Goal: Check status: Check status

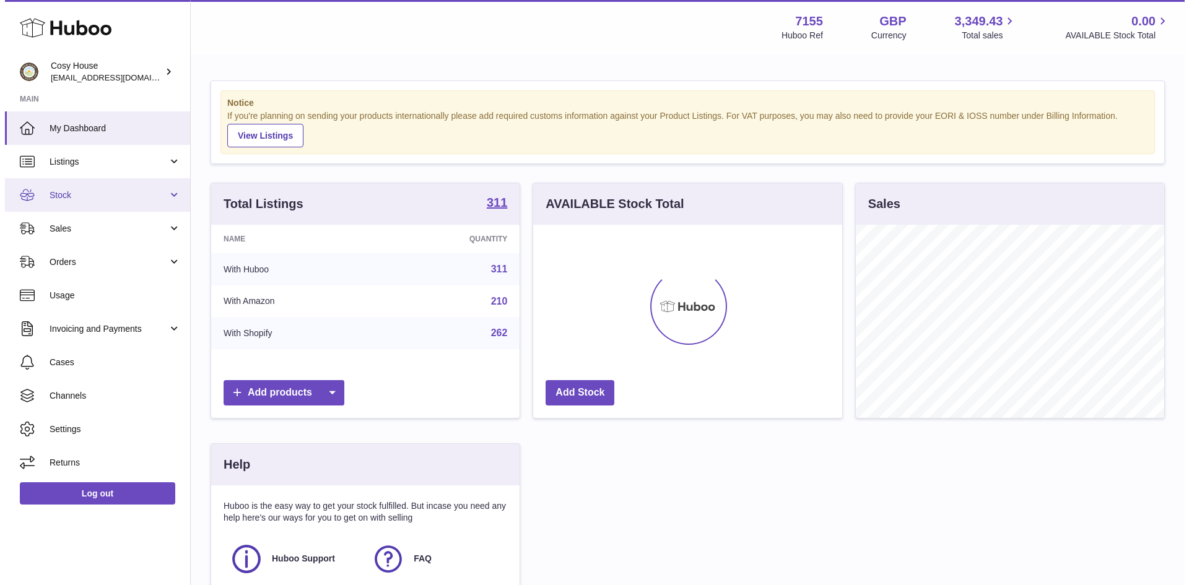
scroll to position [193, 309]
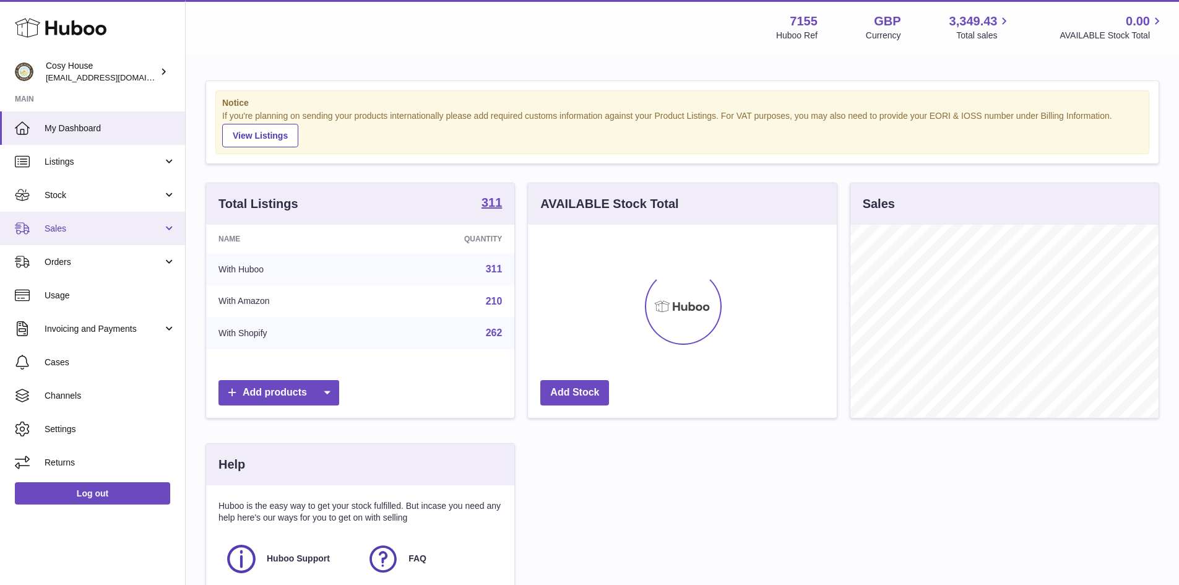
click at [128, 233] on span "Sales" at bounding box center [104, 229] width 118 height 12
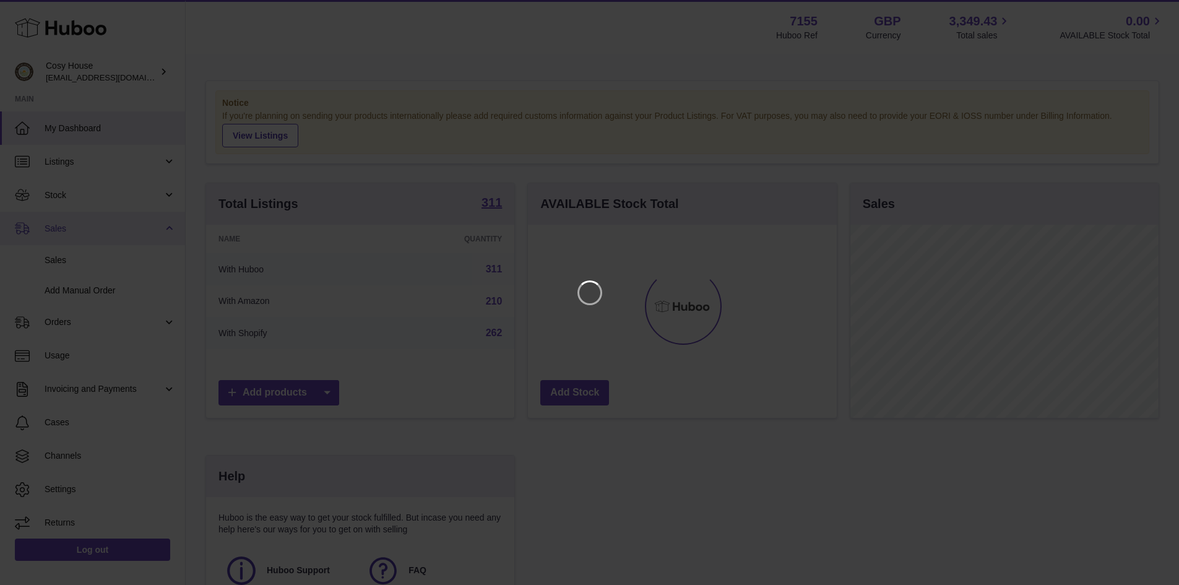
scroll to position [193, 312]
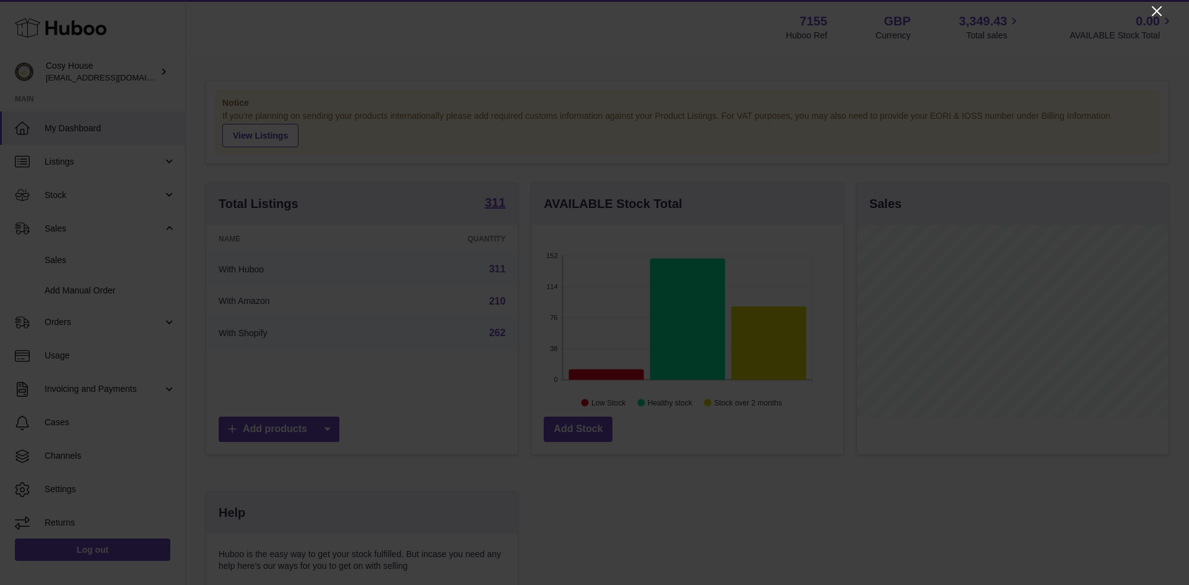
click at [1157, 9] on icon "Close" at bounding box center [1156, 11] width 15 height 15
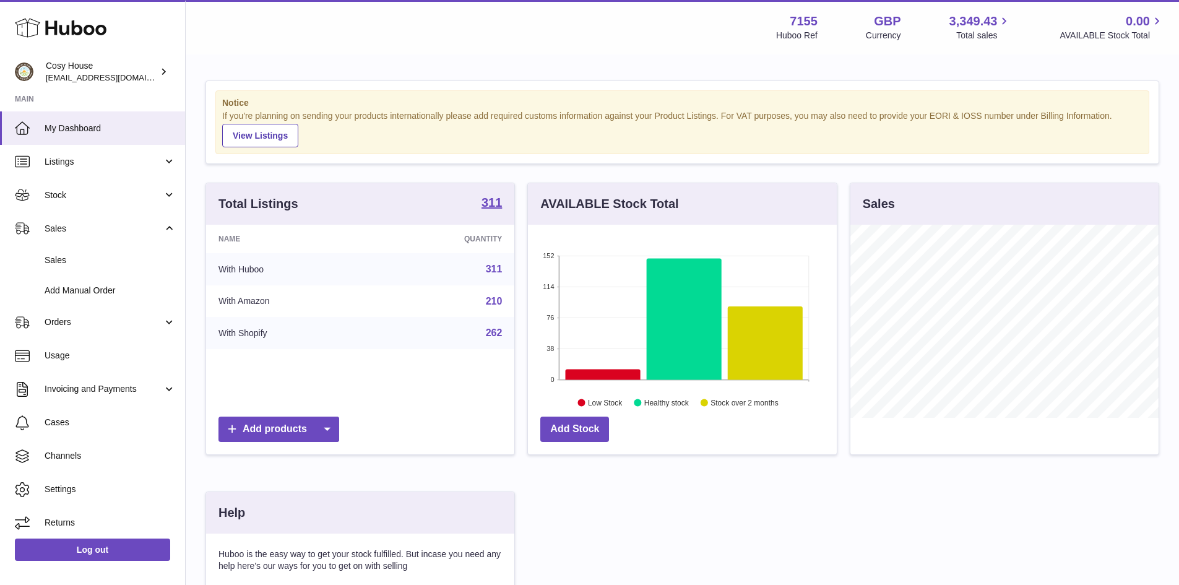
scroll to position [618834, 618718]
click at [103, 262] on span "Sales" at bounding box center [110, 260] width 131 height 12
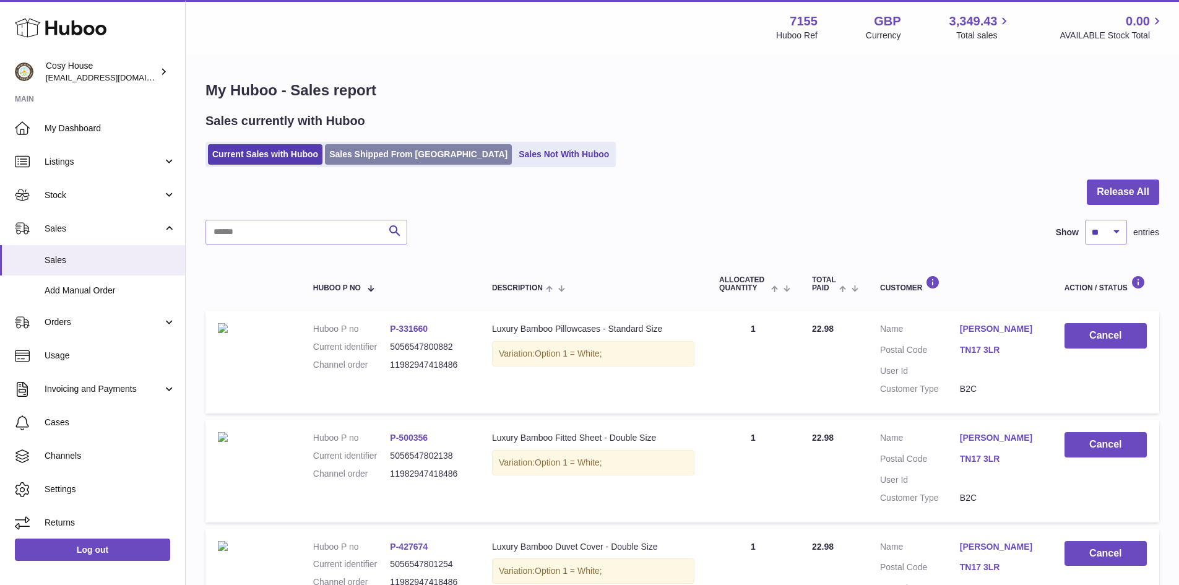
click at [368, 159] on link "Sales Shipped From [GEOGRAPHIC_DATA]" at bounding box center [418, 154] width 187 height 20
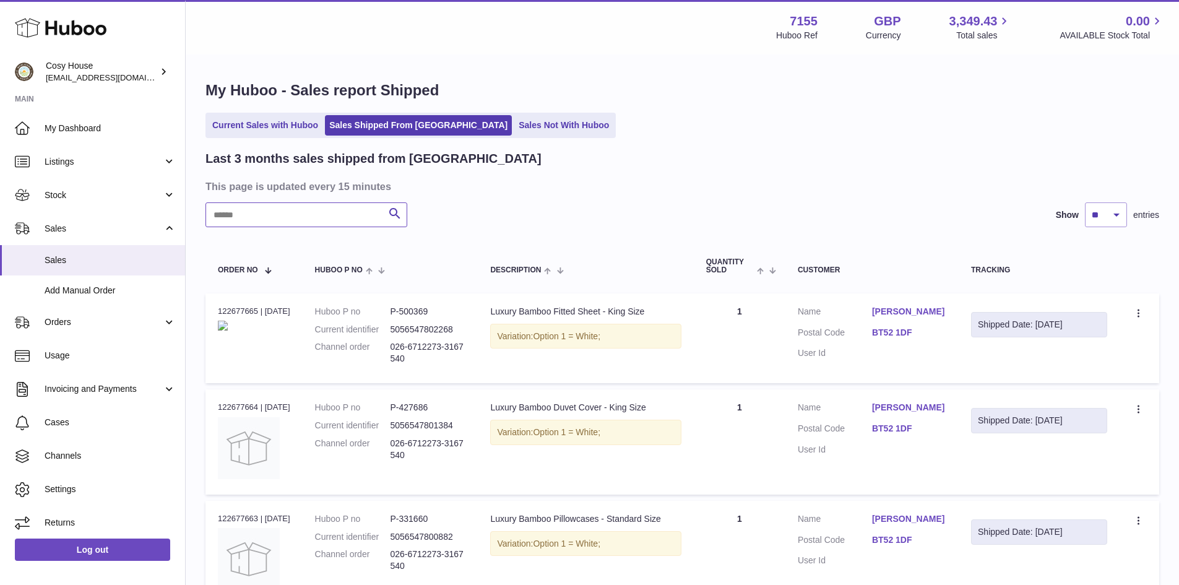
click at [309, 226] on input "text" at bounding box center [307, 214] width 202 height 25
paste input "**********"
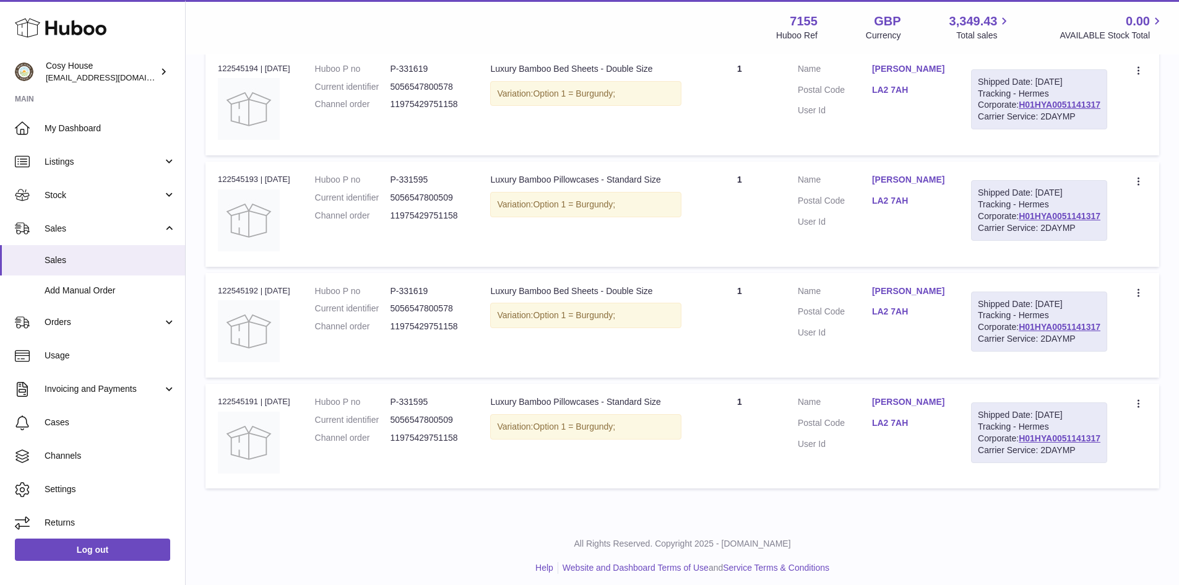
scroll to position [113, 0]
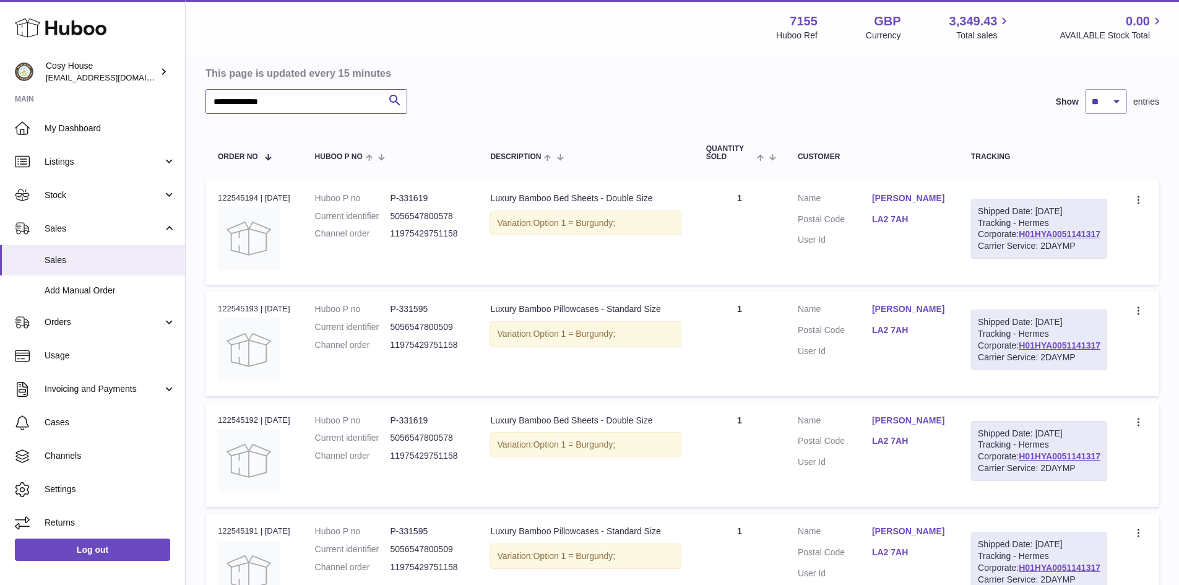
type input "**********"
